Goal: Browse casually

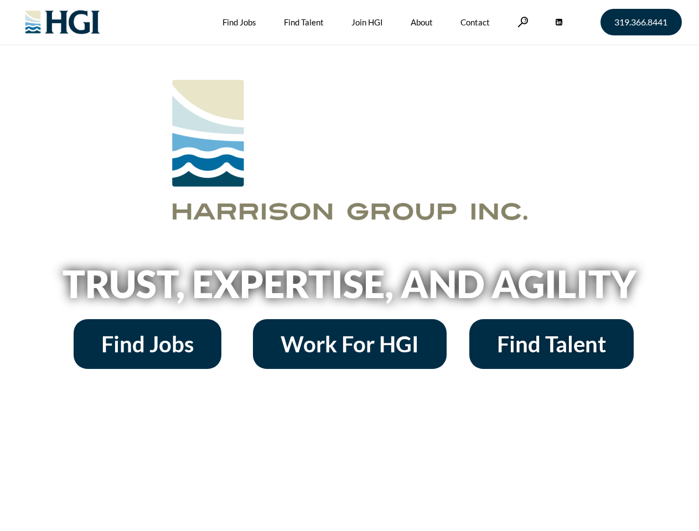
click at [349, 266] on h2 "Trust, Expertise, and Agility" at bounding box center [349, 284] width 631 height 38
click at [521, 22] on link at bounding box center [522, 22] width 11 height 11
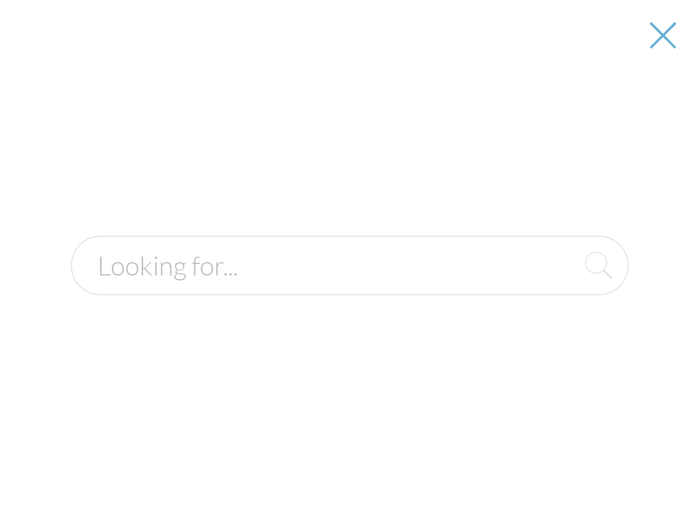
click at [349, 288] on h2 "Trust, Expertise, and Agility" at bounding box center [349, 284] width 631 height 38
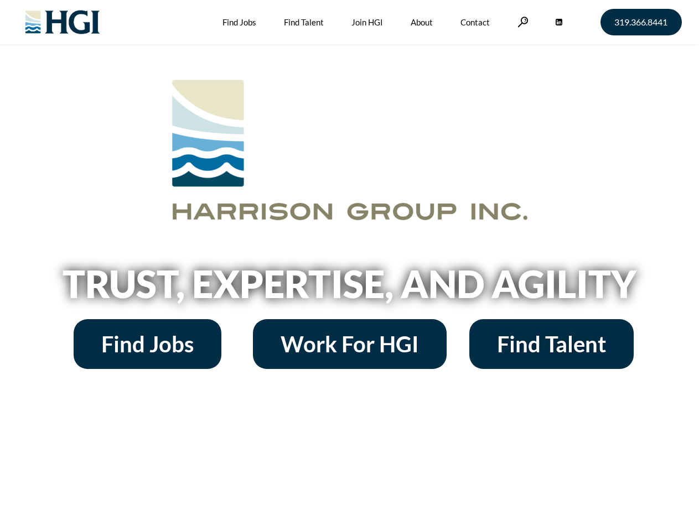
click at [349, 266] on h2 "Trust, Expertise, and Agility" at bounding box center [349, 284] width 631 height 38
click at [521, 22] on link at bounding box center [522, 22] width 11 height 11
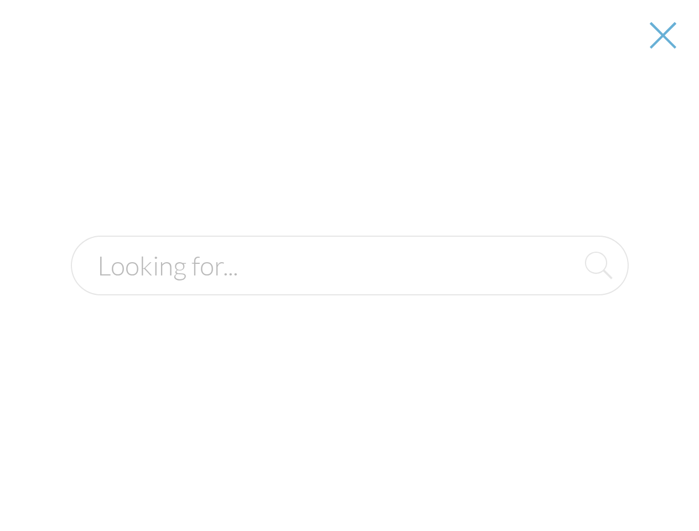
click at [349, 288] on h2 "Trust, Expertise, and Agility" at bounding box center [349, 284] width 631 height 38
